Goal: Find specific page/section

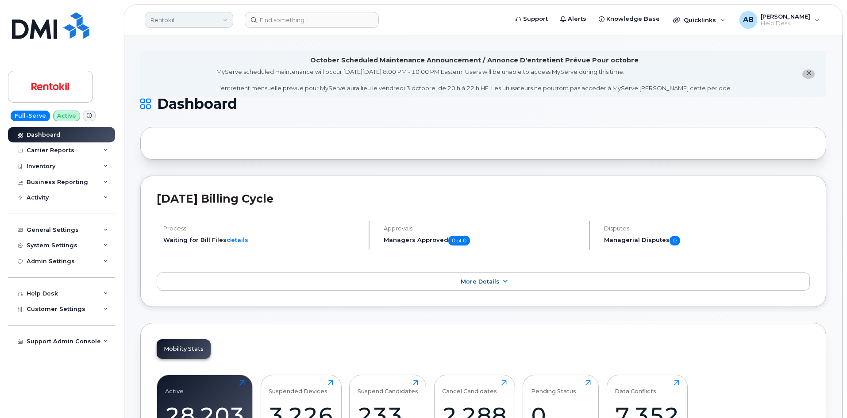
click at [211, 21] on link "Rentokil" at bounding box center [189, 20] width 88 height 16
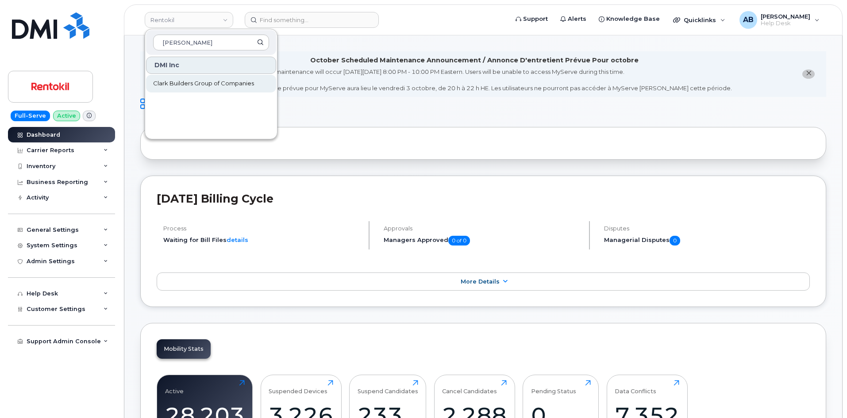
type input "[PERSON_NAME]"
click at [210, 91] on link "Clark Builders Group of Companies" at bounding box center [211, 84] width 130 height 18
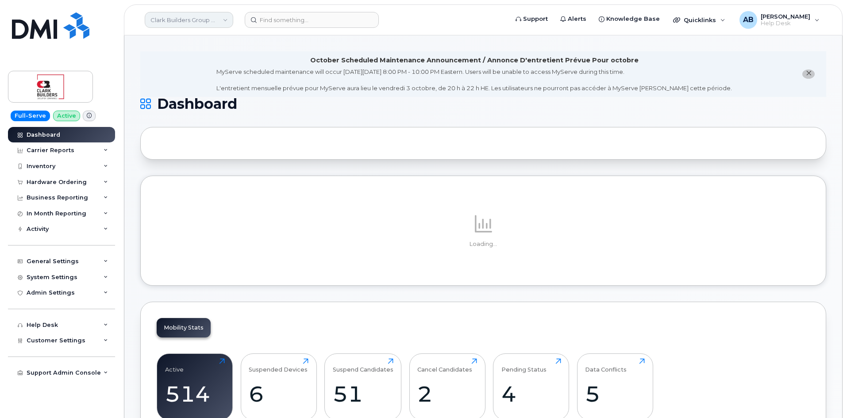
click at [206, 14] on link "Clark Builders Group of Companies" at bounding box center [189, 20] width 88 height 16
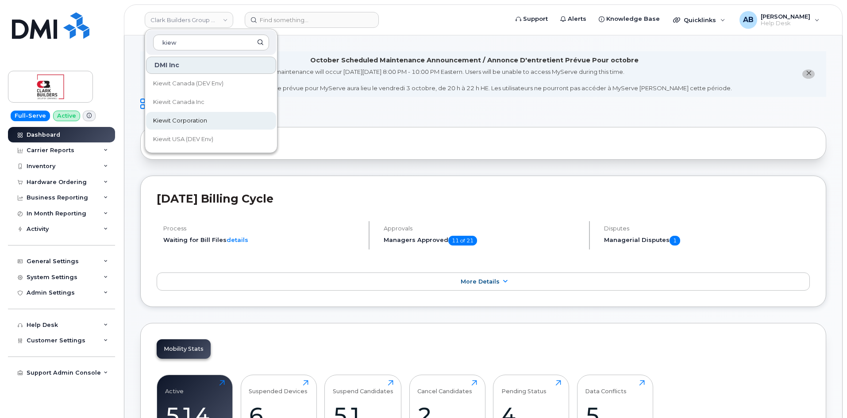
type input "kiew"
click at [196, 123] on span "Kiewit Corporation" at bounding box center [180, 120] width 54 height 9
